Goal: Information Seeking & Learning: Learn about a topic

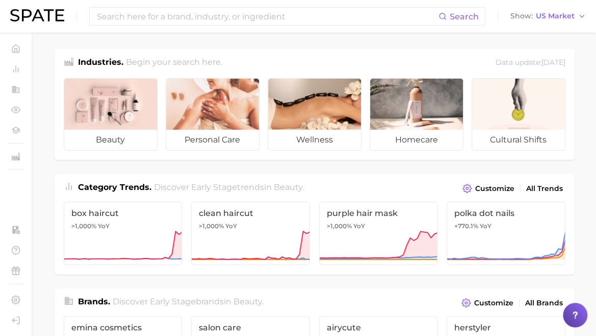
click at [233, 17] on input at bounding box center [267, 16] width 343 height 17
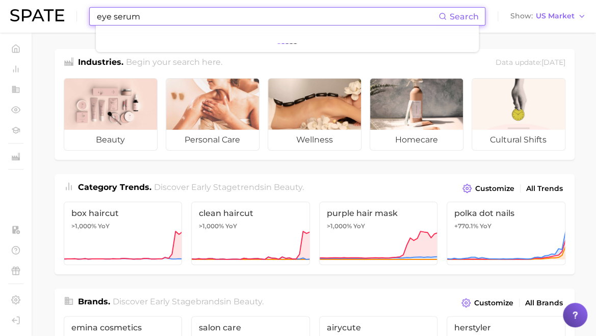
type input "eye serum"
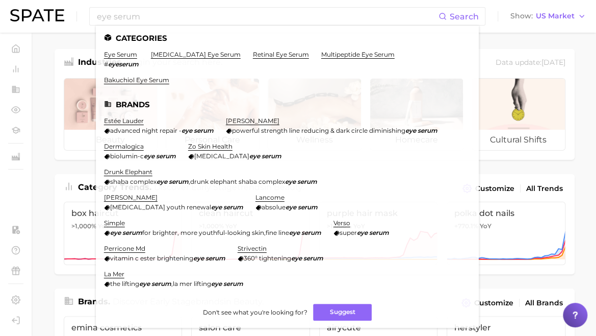
click at [122, 56] on link "eye serum" at bounding box center [120, 54] width 33 height 8
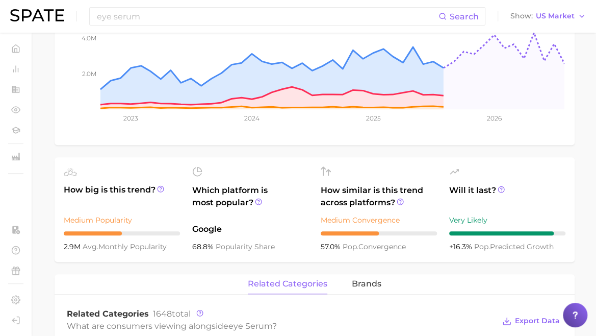
scroll to position [268, 0]
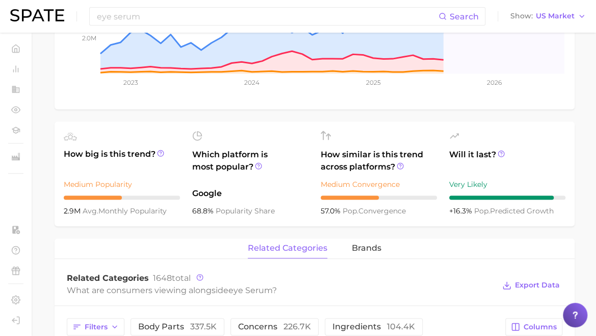
click at [90, 231] on div "eye serum Add to Watchlist Export Data Eye serum is a specialized, lightweight …" at bounding box center [315, 279] width 520 height 874
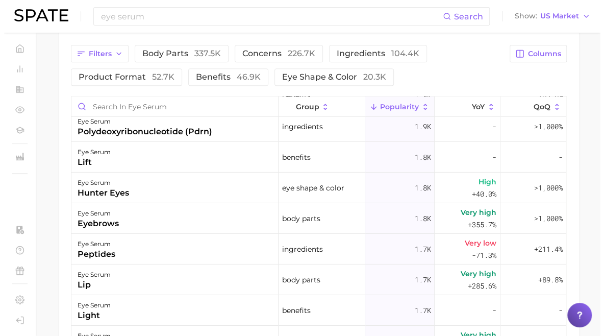
scroll to position [1505, 0]
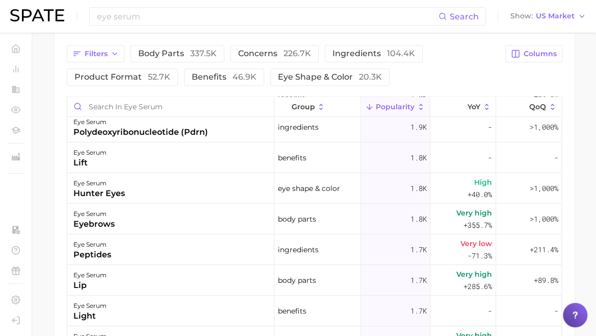
click at [127, 128] on div "polydeoxyribonucleotide (pdrn)" at bounding box center [140, 131] width 135 height 12
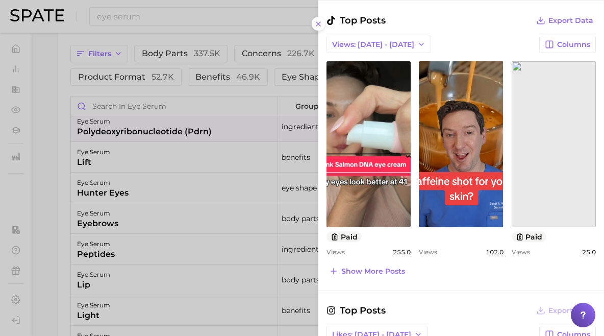
scroll to position [387, 0]
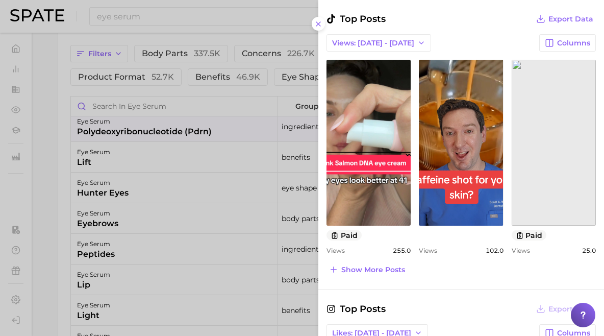
click at [374, 173] on link "view post on TikTok" at bounding box center [368, 143] width 84 height 166
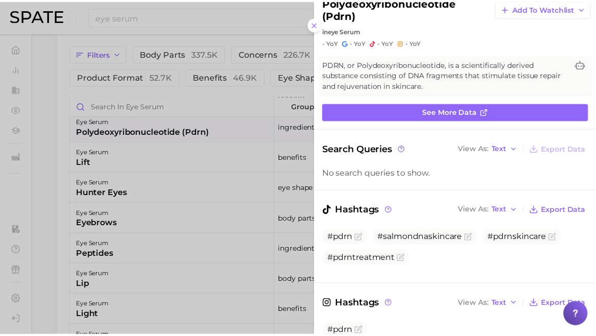
scroll to position [30, 0]
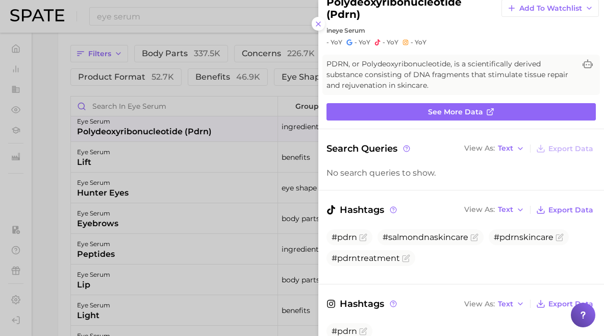
click at [55, 229] on div at bounding box center [302, 168] width 604 height 336
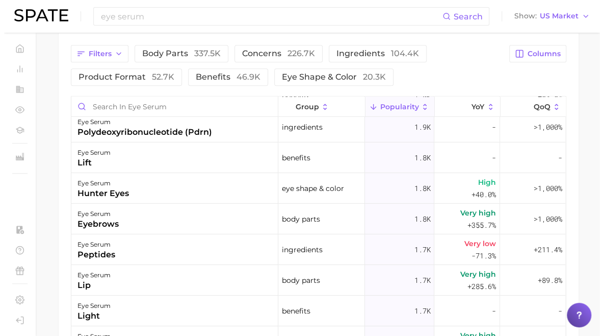
scroll to position [700, 0]
